Goal: Transaction & Acquisition: Purchase product/service

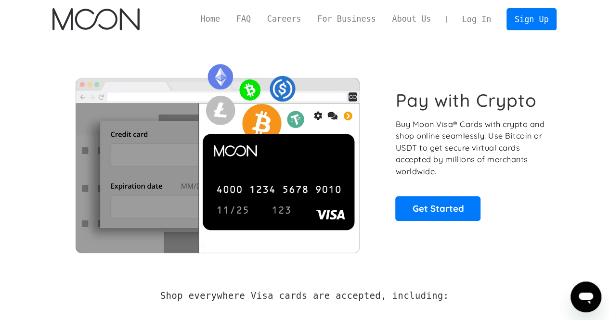
click at [475, 18] on link "Log In" at bounding box center [476, 19] width 45 height 21
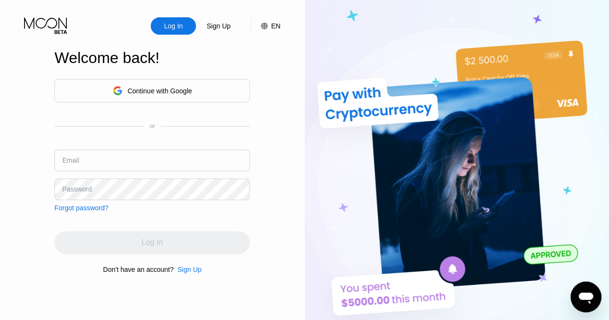
click at [186, 270] on div "Sign Up" at bounding box center [190, 270] width 24 height 8
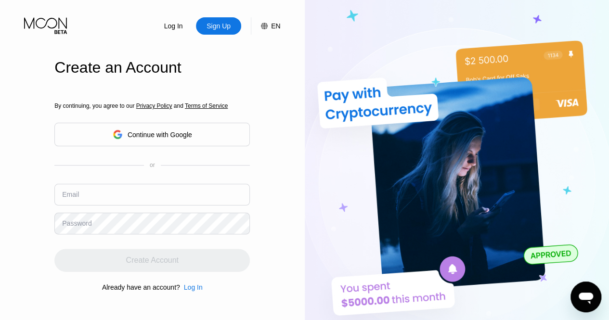
click at [119, 198] on input "text" at bounding box center [152, 195] width 196 height 22
paste input "[EMAIL_ADDRESS][DOMAIN_NAME]"
type input "[EMAIL_ADDRESS][DOMAIN_NAME]"
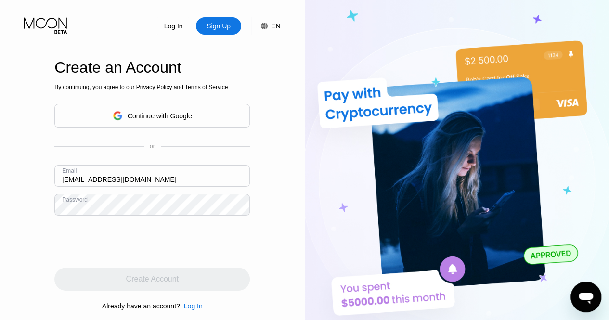
scroll to position [46, 0]
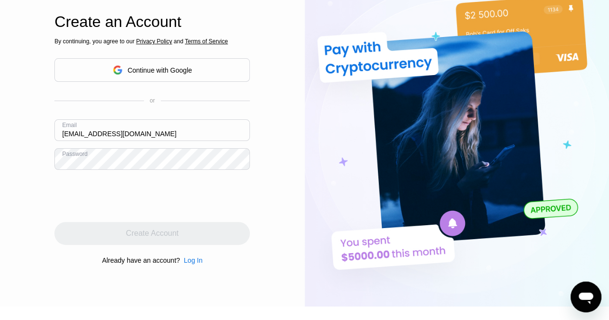
click at [250, 189] on div at bounding box center [152, 196] width 196 height 38
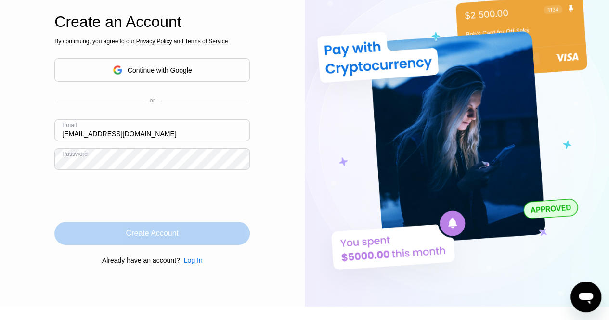
click at [110, 228] on div "Create Account" at bounding box center [152, 233] width 196 height 23
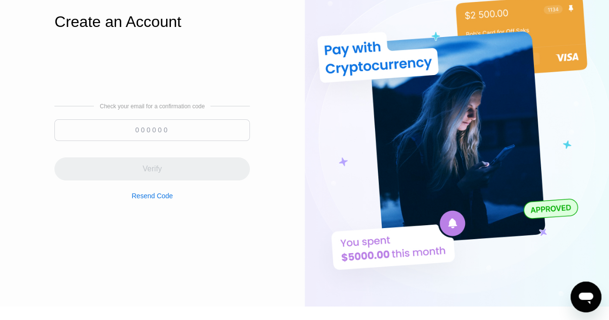
click at [179, 131] on input at bounding box center [152, 130] width 196 height 22
paste input "760039"
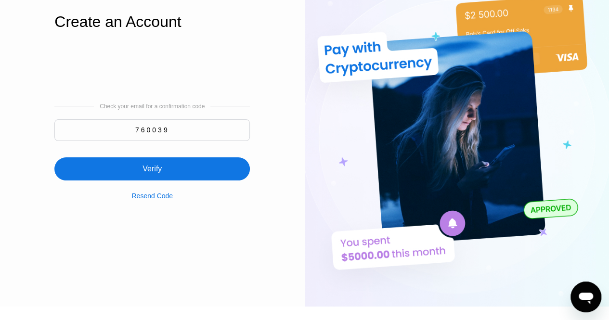
type input "760039"
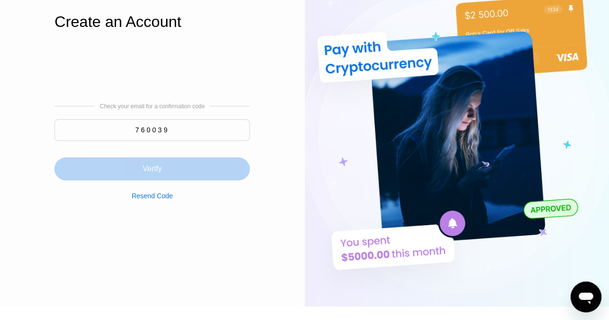
click at [166, 168] on div "Verify" at bounding box center [152, 169] width 196 height 23
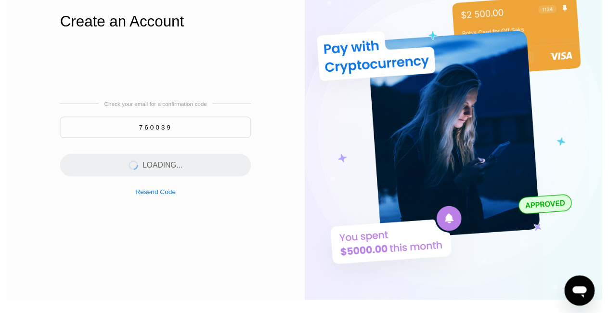
scroll to position [0, 0]
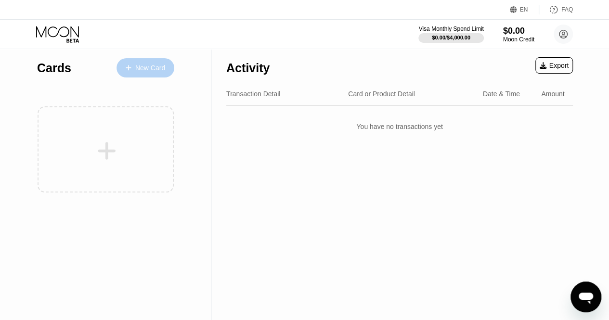
click at [139, 66] on div "New Card" at bounding box center [150, 68] width 30 height 8
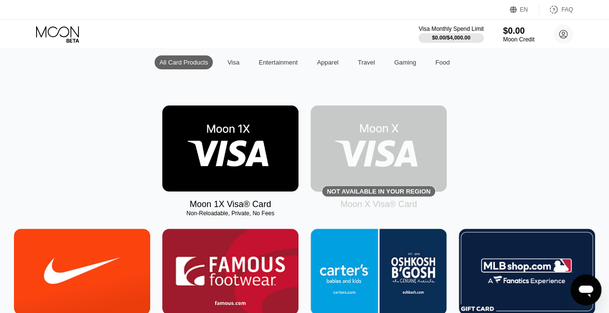
scroll to position [97, 0]
click at [230, 132] on img at bounding box center [230, 148] width 136 height 86
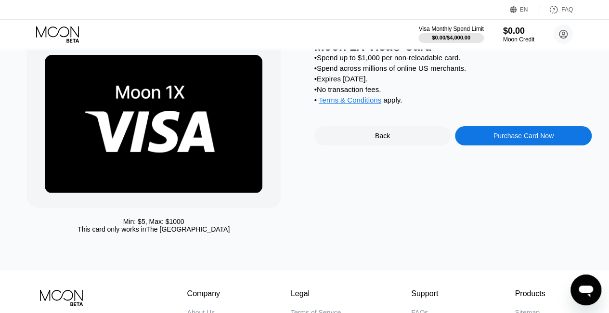
scroll to position [43, 0]
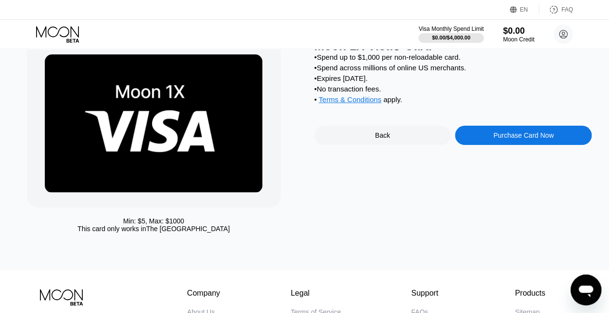
click at [509, 136] on div "Purchase Card Now" at bounding box center [523, 135] width 137 height 19
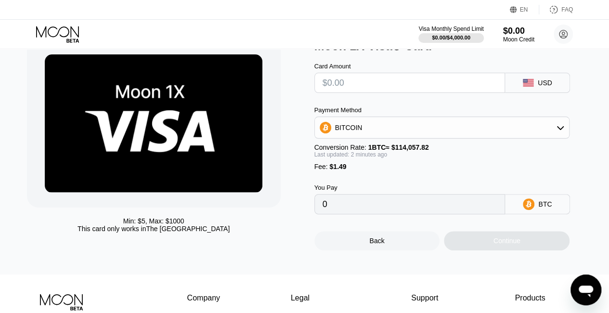
drag, startPoint x: 348, startPoint y: 96, endPoint x: 362, endPoint y: 91, distance: 15.1
click at [362, 91] on div "Card Amount USD Payment Method BITCOIN Conversion Rate: 1 BTC ≈ $114,057.82 Las…" at bounding box center [454, 133] width 278 height 161
click at [362, 91] on input "text" at bounding box center [410, 82] width 175 height 19
type input "$3"
type input "0.00003937"
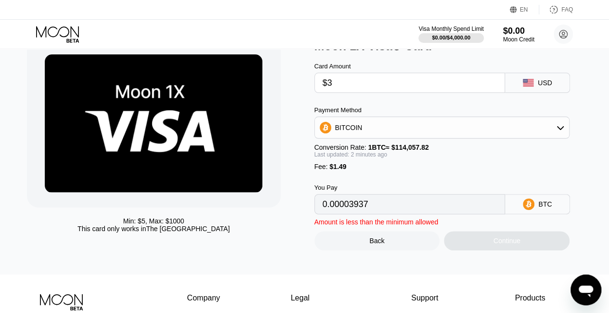
type input "$37"
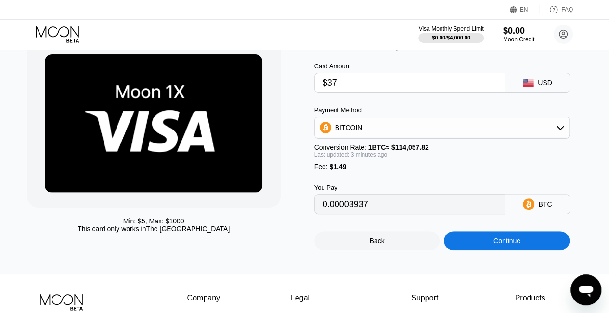
type input "0.00033747"
type input "$37"
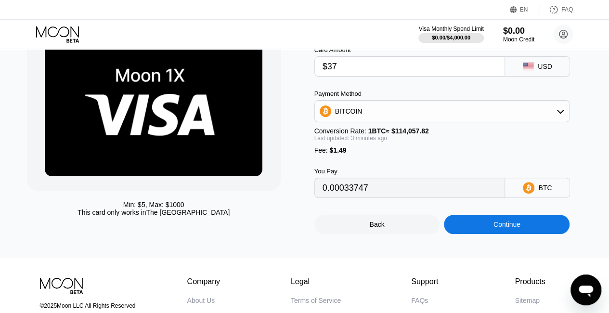
scroll to position [61, 0]
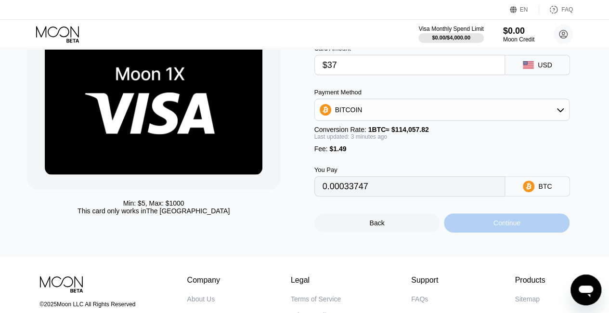
click at [498, 227] on div "Continue" at bounding box center [507, 223] width 27 height 8
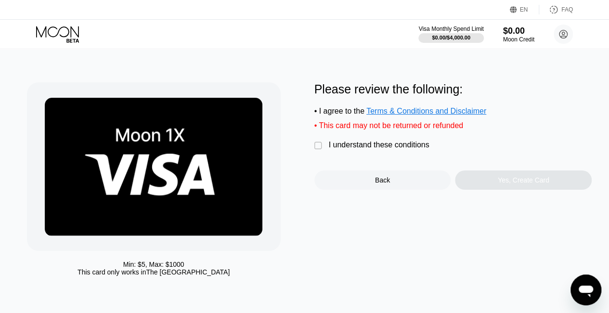
drag, startPoint x: 340, startPoint y: 144, endPoint x: 334, endPoint y: 152, distance: 9.6
click at [334, 152] on div "Please review the following: • I agree to the Terms & Conditions and Disclaimer…" at bounding box center [454, 135] width 278 height 107
click at [334, 149] on div "I understand these conditions" at bounding box center [379, 145] width 101 height 9
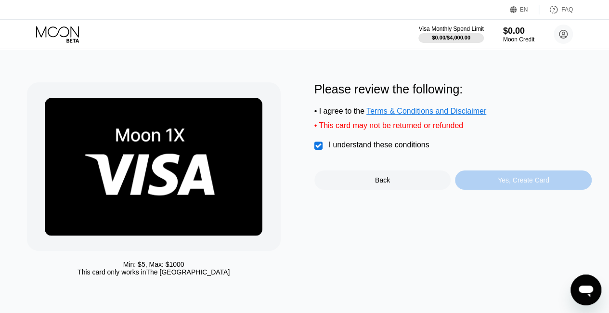
click at [476, 185] on div "Yes, Create Card" at bounding box center [523, 180] width 137 height 19
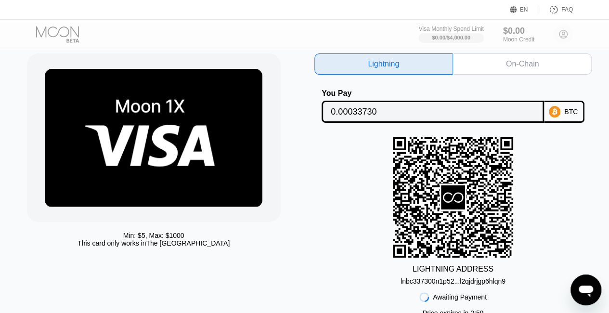
scroll to position [30, 0]
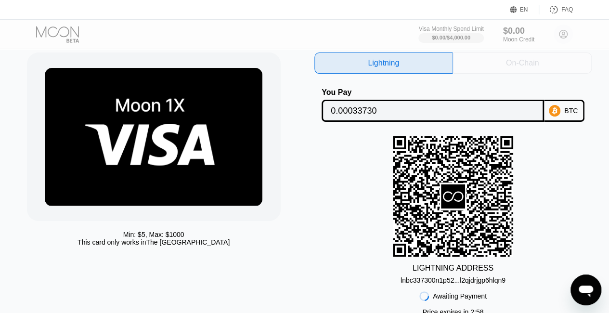
click at [502, 69] on div "On-Chain" at bounding box center [522, 63] width 139 height 21
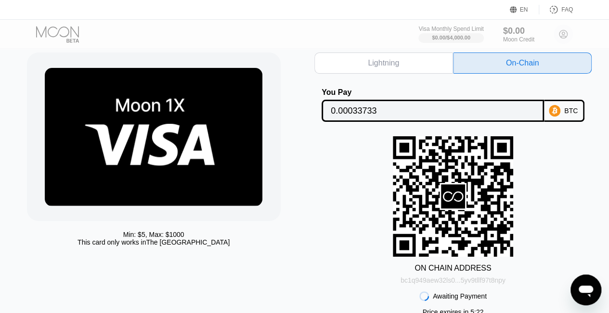
click at [486, 281] on div "bc1q949aew32ls0...5yv9tllf97t8npy" at bounding box center [453, 280] width 105 height 8
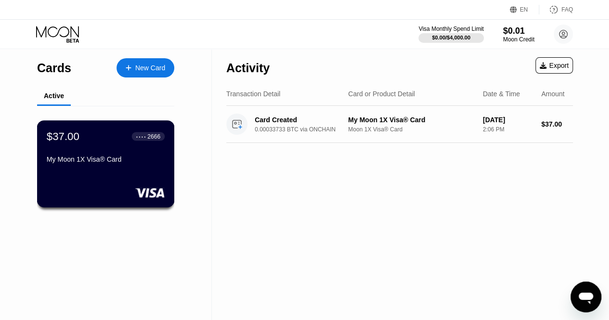
click at [97, 163] on div "My Moon 1X Visa® Card" at bounding box center [106, 160] width 118 height 8
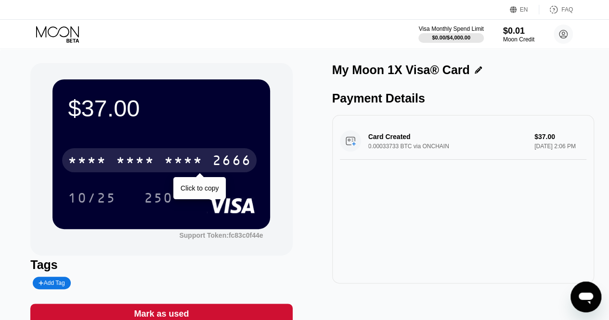
click at [205, 153] on div "* * * * * * * * * * * * 2666" at bounding box center [159, 160] width 195 height 24
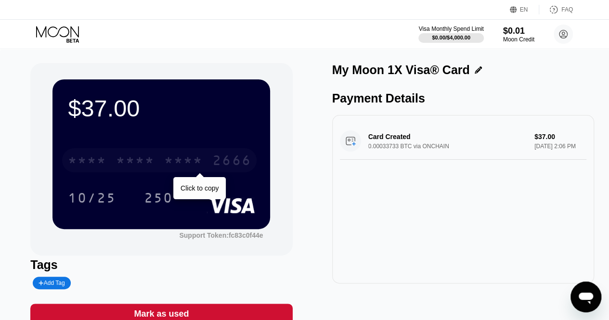
click at [214, 151] on div "* * * * * * * * * * * * 2666" at bounding box center [159, 160] width 195 height 24
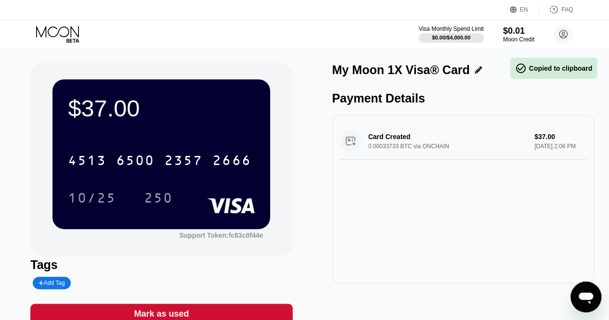
click at [223, 116] on div "$37.00" at bounding box center [161, 108] width 187 height 27
